Goal: Entertainment & Leisure: Consume media (video, audio)

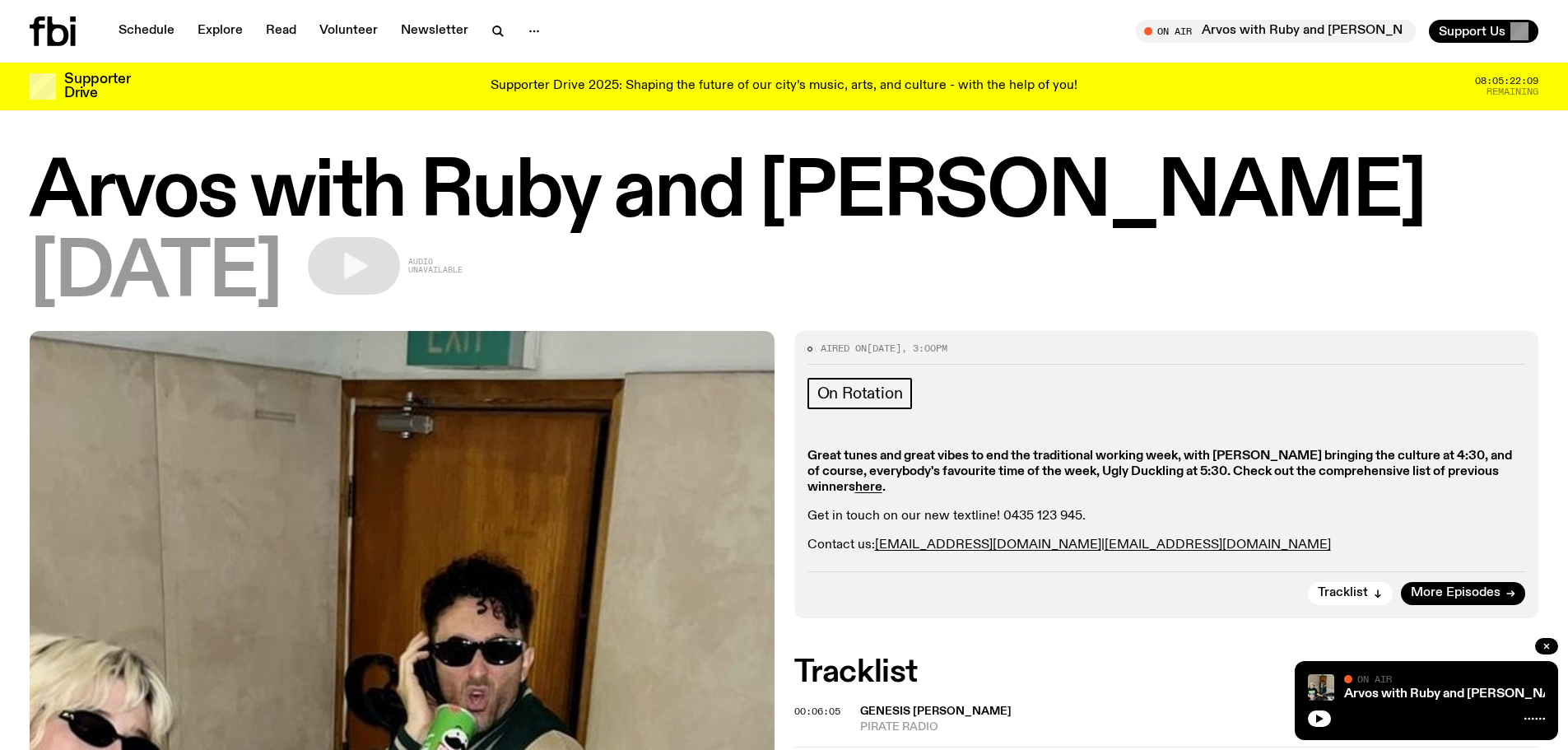
click at [65, 37] on icon at bounding box center [58, 31] width 21 height 29
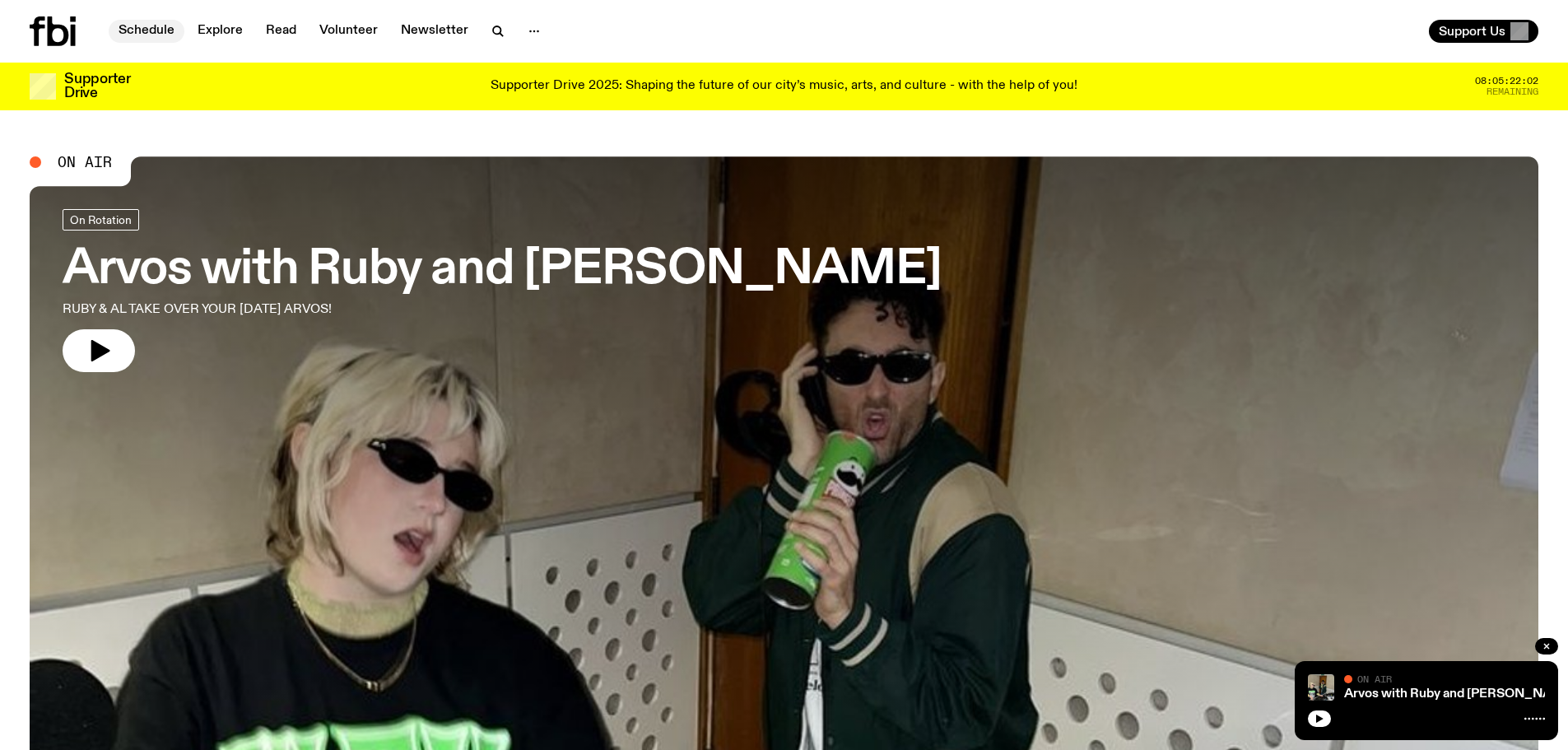
click at [143, 23] on link "Schedule" at bounding box center [146, 31] width 75 height 23
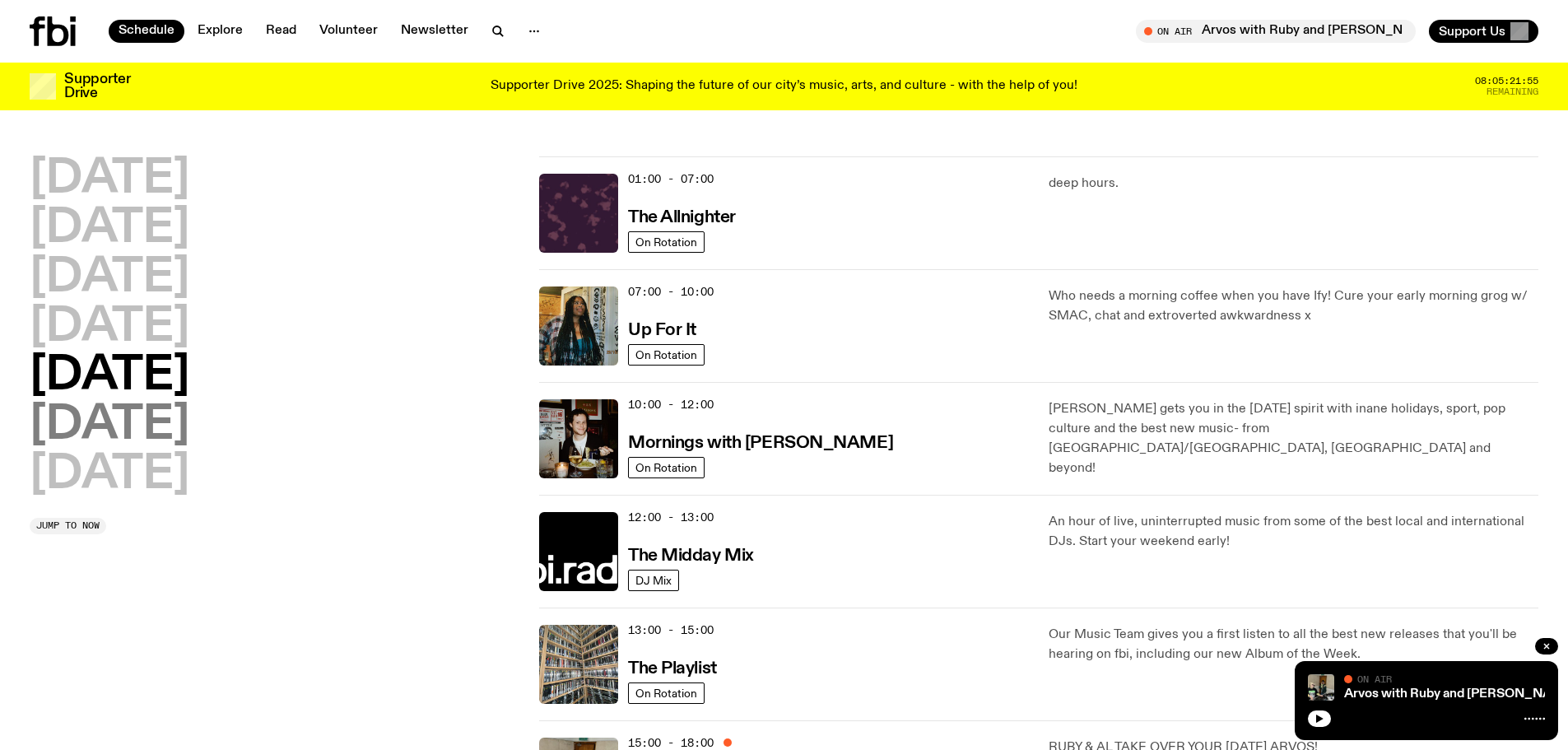
drag, startPoint x: 110, startPoint y: 417, endPoint x: 126, endPoint y: 424, distance: 17.5
click at [122, 424] on h2 "[DATE]" at bounding box center [109, 425] width 159 height 46
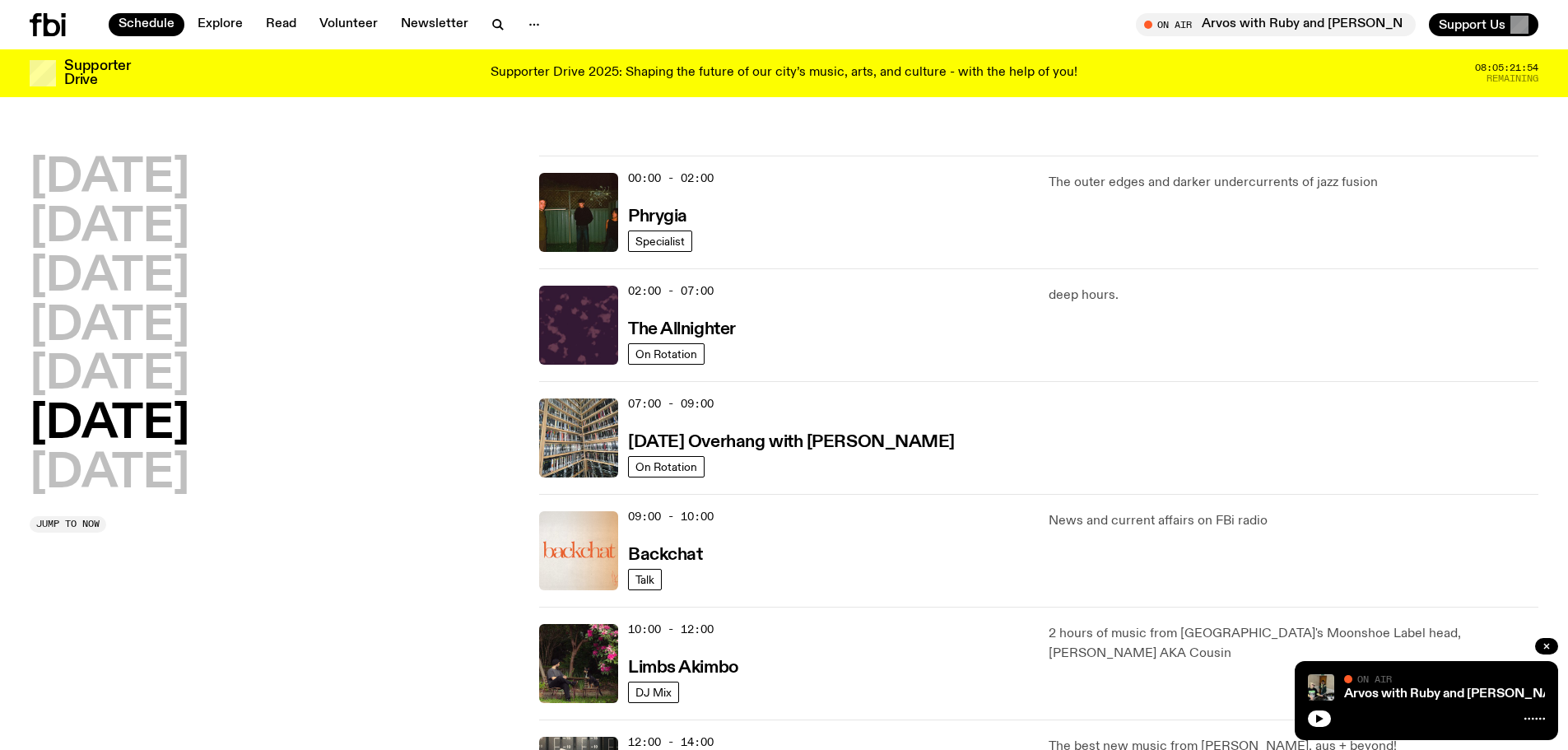
scroll to position [46, 0]
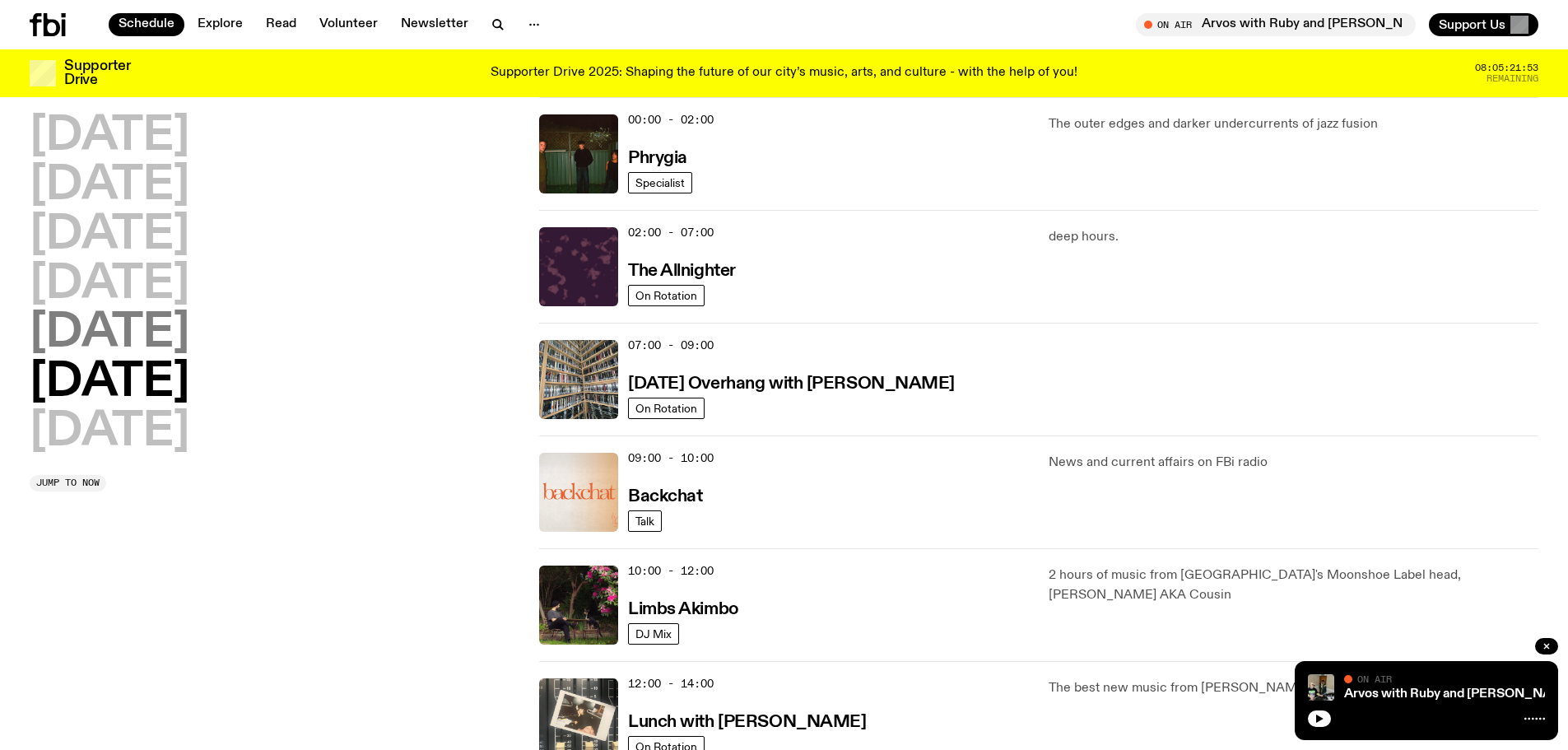
click at [145, 329] on h2 "[DATE]" at bounding box center [109, 333] width 159 height 46
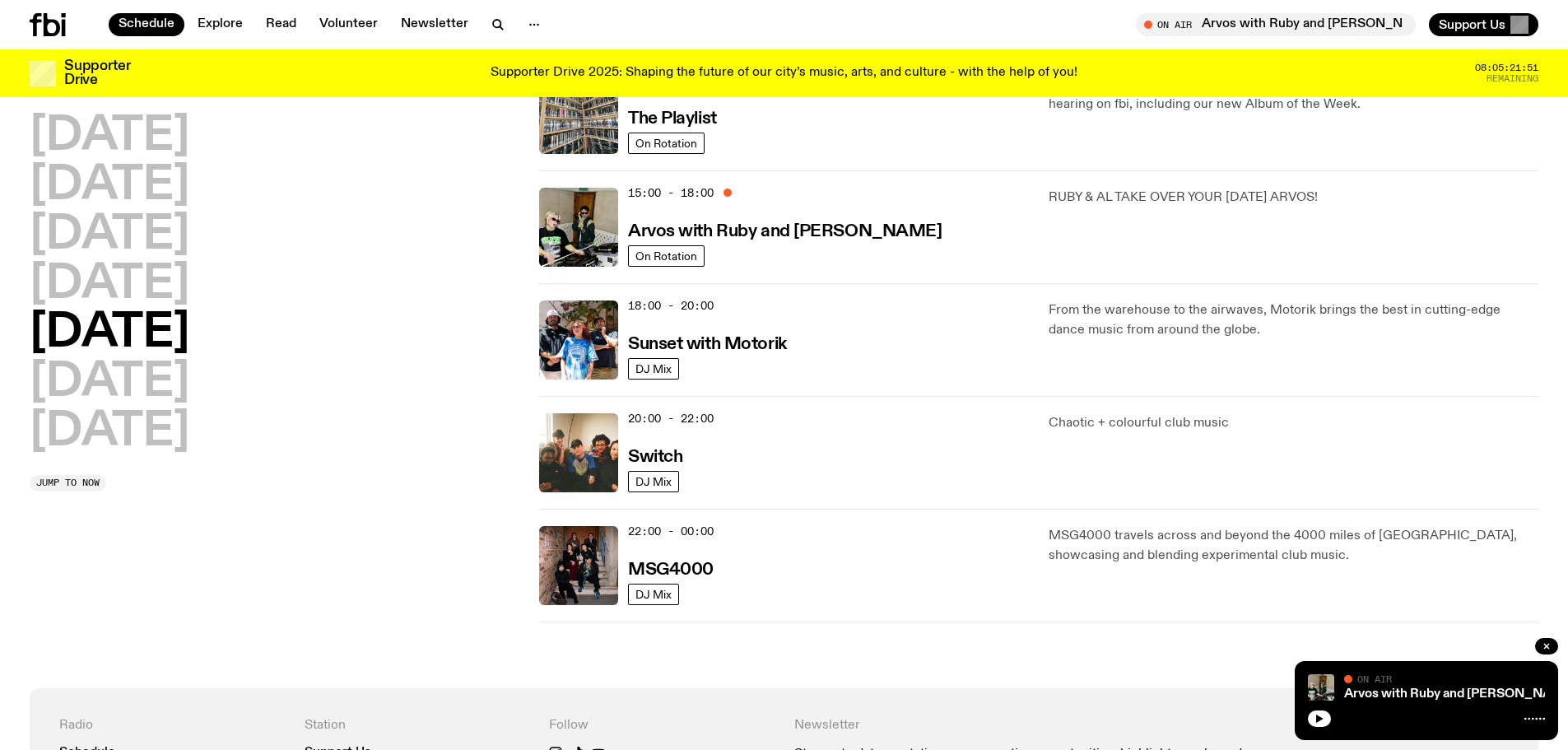
scroll to position [538, 0]
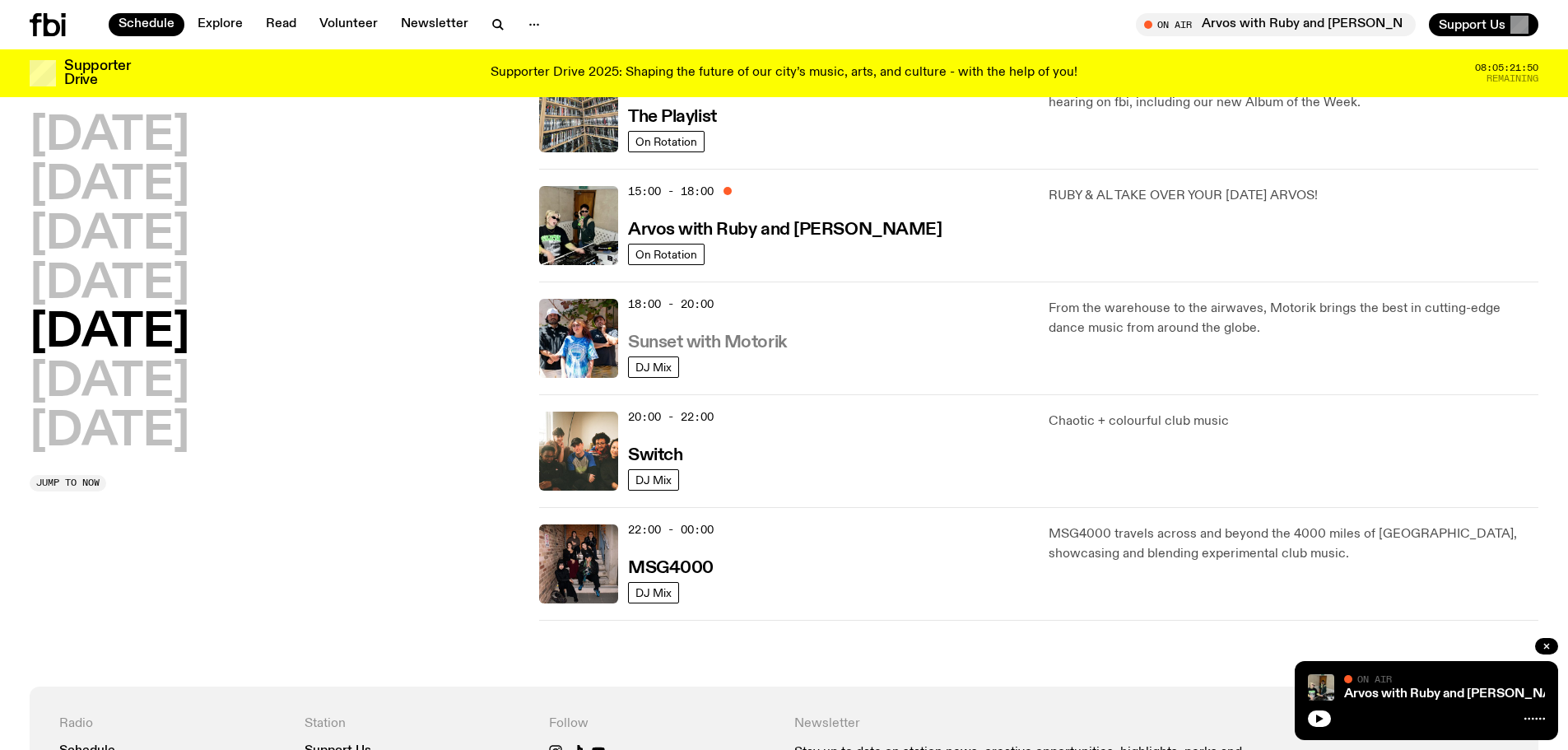
click at [747, 340] on h3 "Sunset with Motorik" at bounding box center [707, 343] width 159 height 18
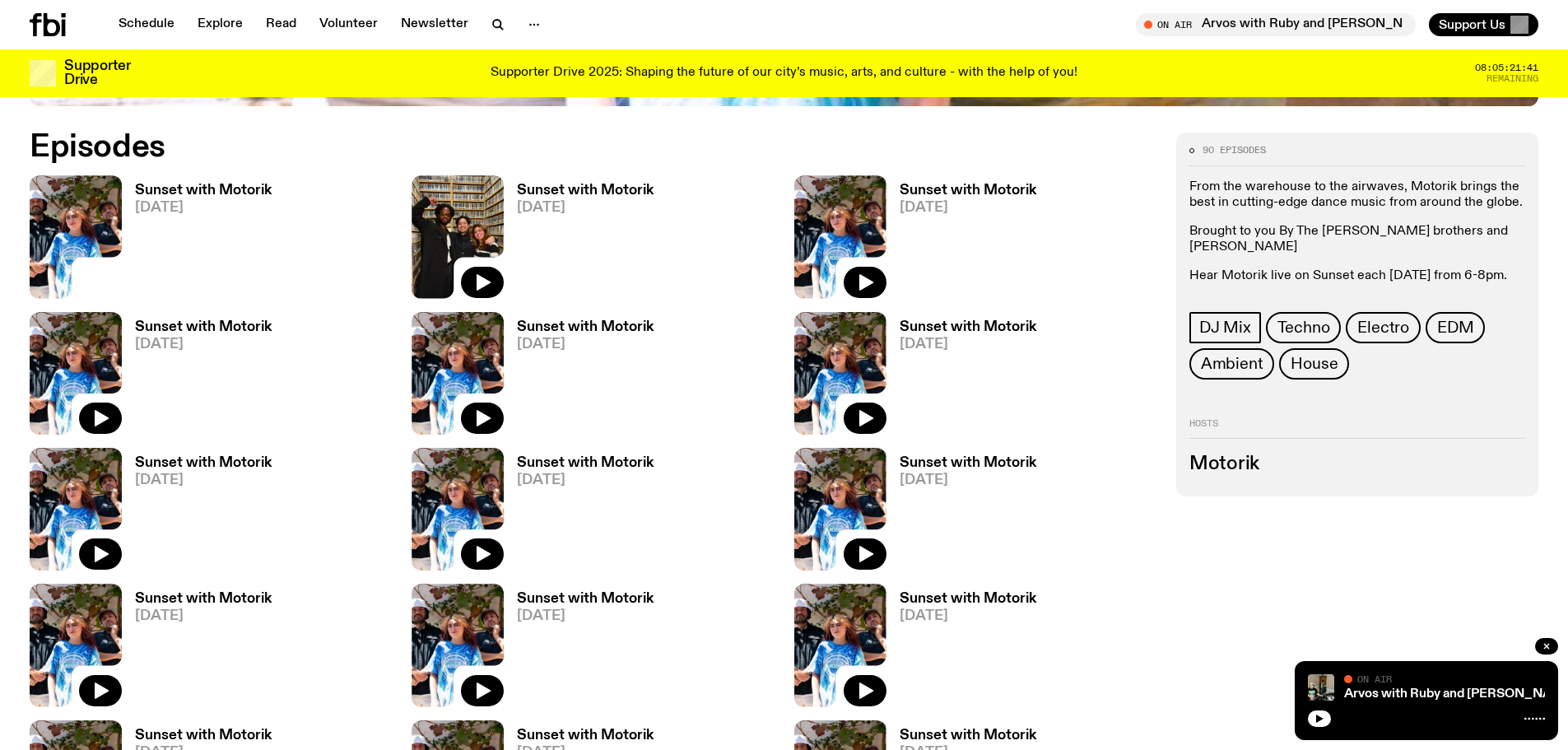
click at [229, 183] on h3 "Sunset with Motorik" at bounding box center [203, 190] width 136 height 14
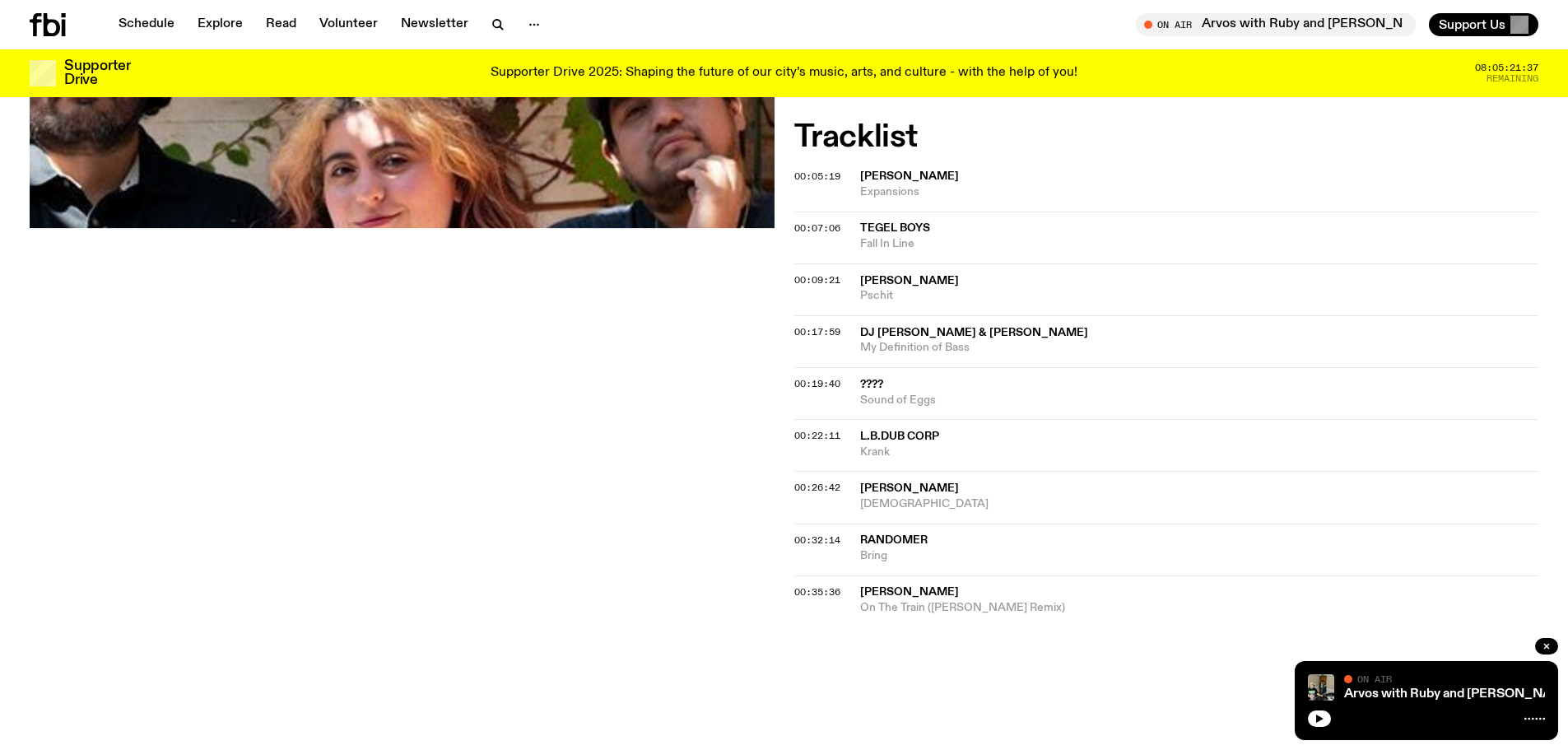
scroll to position [491, 0]
